Goal: Go to known website: Access a specific website the user already knows

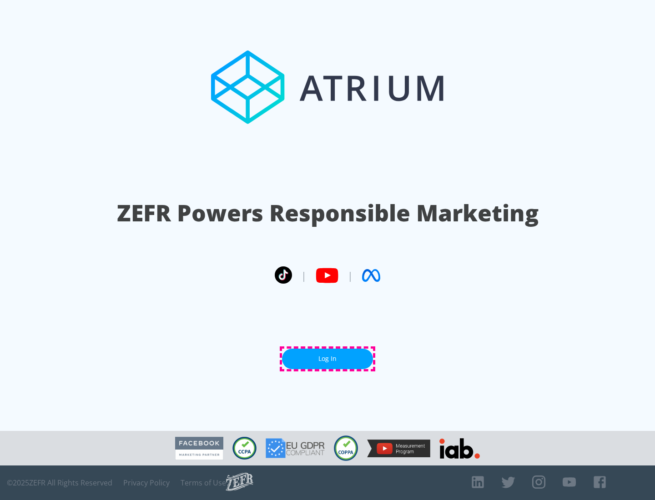
click at [327, 359] on link "Log In" at bounding box center [327, 359] width 91 height 20
